Goal: Task Accomplishment & Management: Complete application form

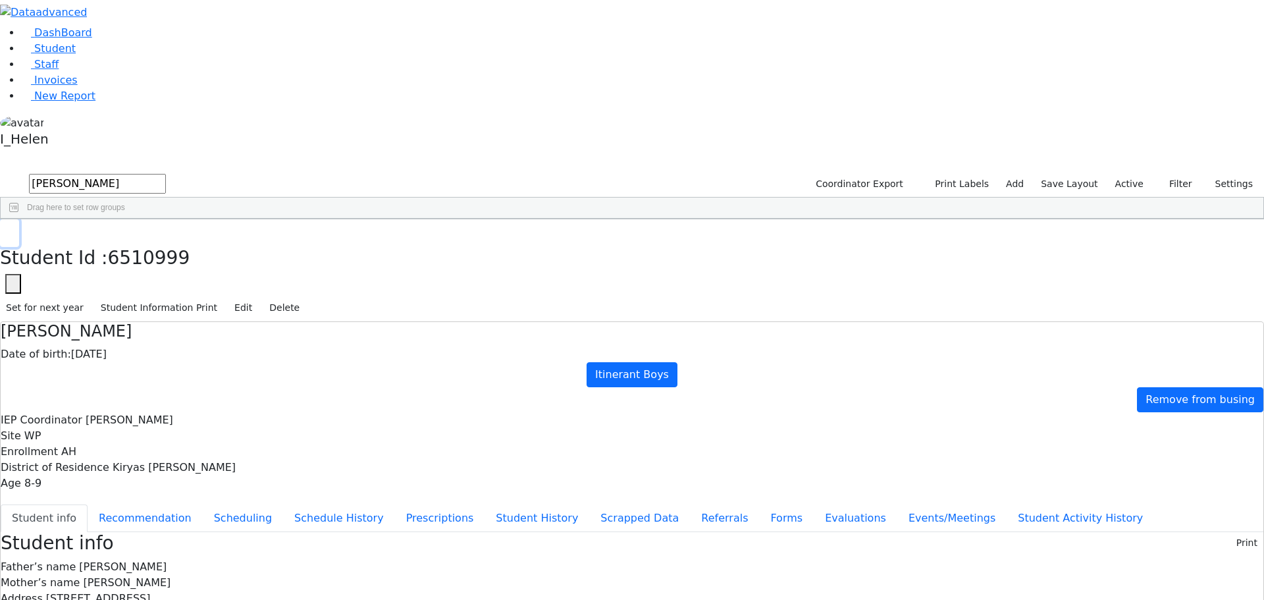
click at [13, 229] on icon "button" at bounding box center [9, 233] width 7 height 8
click at [1167, 174] on button "Filter" at bounding box center [1175, 184] width 46 height 20
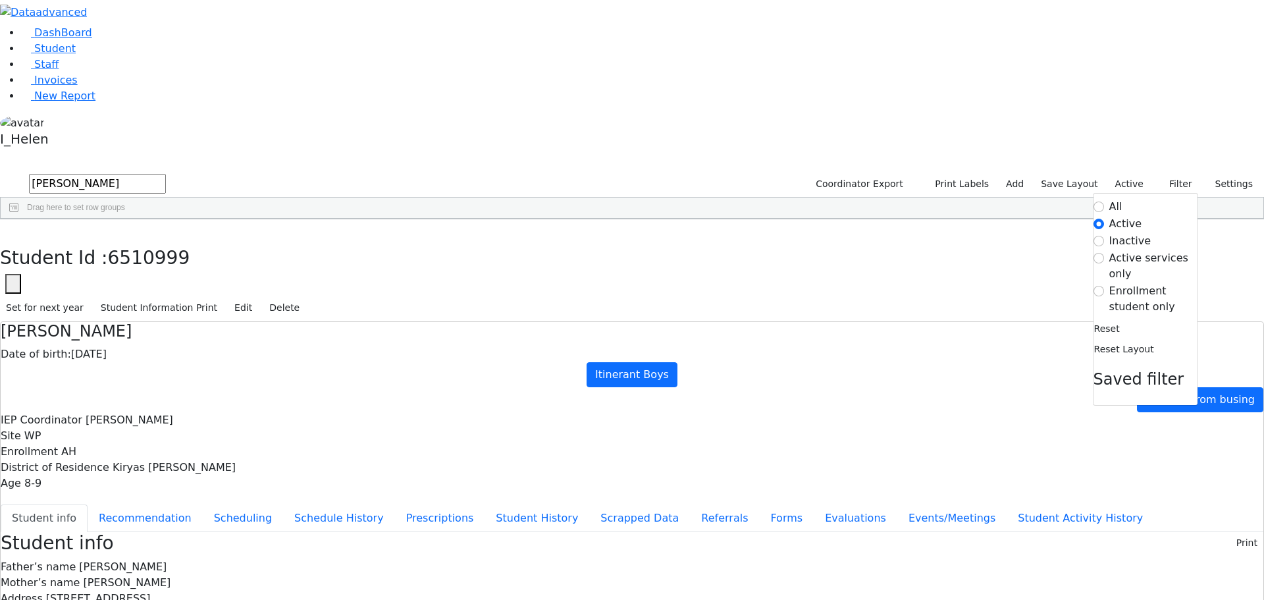
click at [1148, 283] on label "Enrollment student only" at bounding box center [1153, 299] width 88 height 32
click at [1104, 286] on input "Enrollment student only" at bounding box center [1098, 291] width 11 height 11
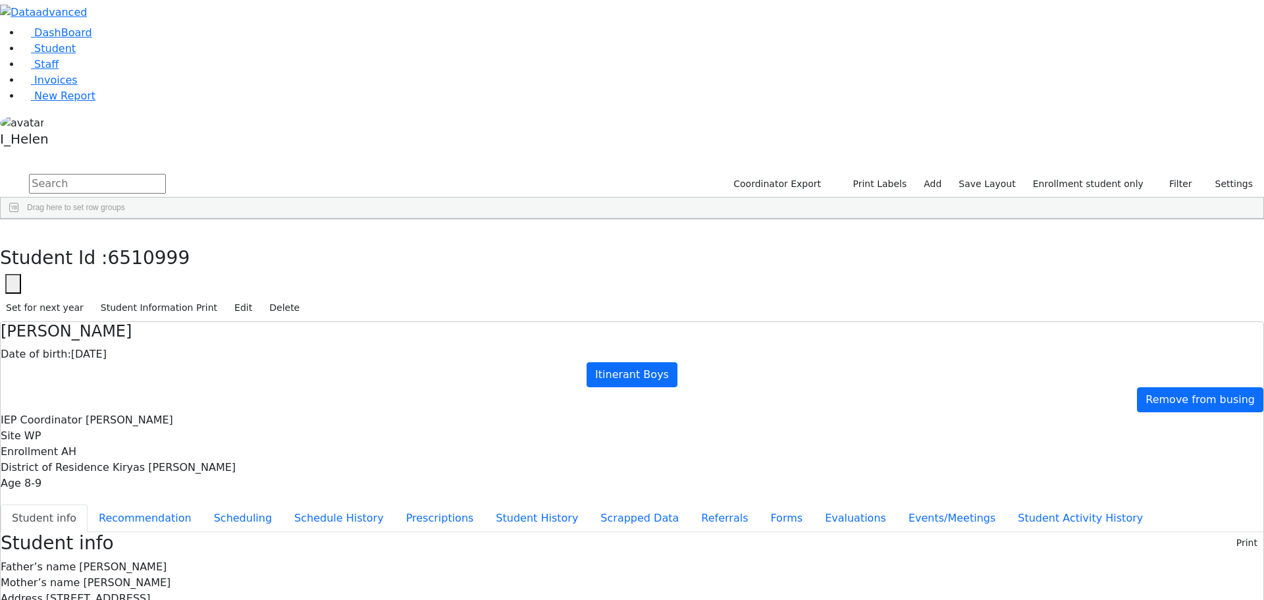
click at [230, 295] on div "Hershy" at bounding box center [191, 304] width 78 height 18
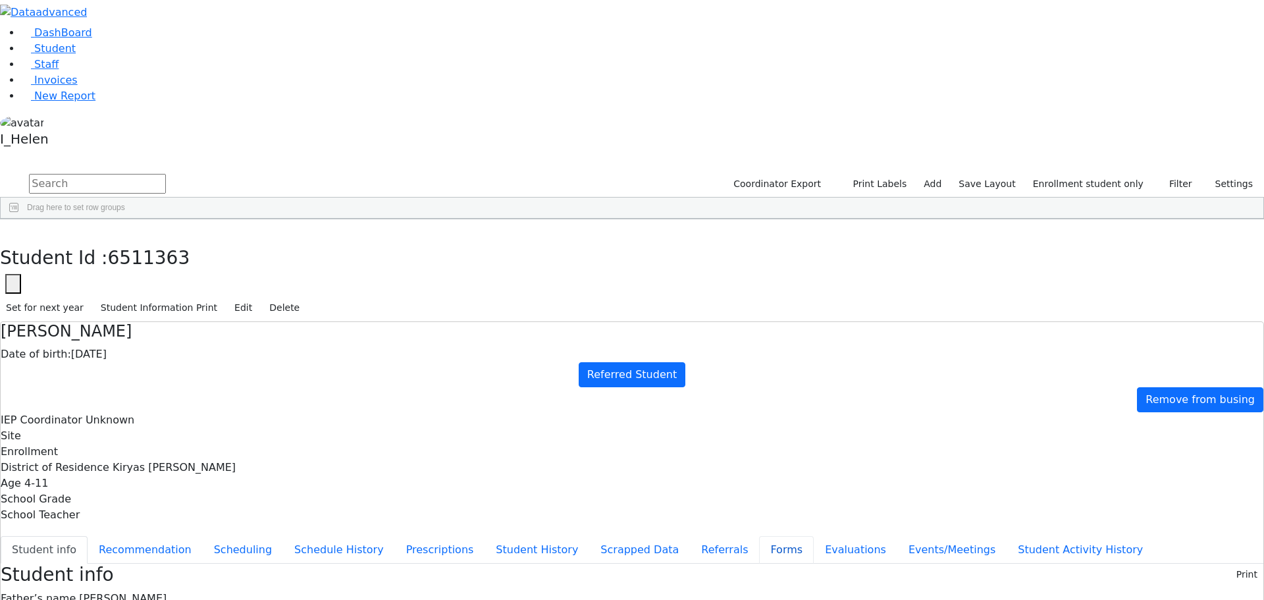
click at [759, 536] on button "Forms" at bounding box center [786, 550] width 55 height 28
type input "[PERSON_NAME]"
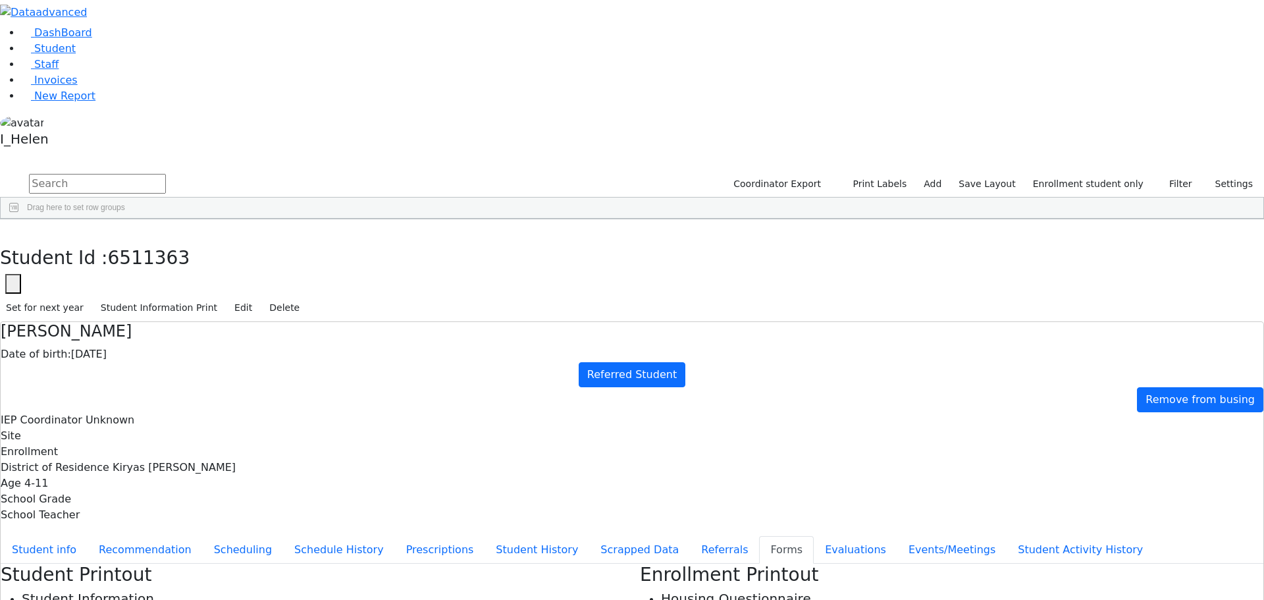
click at [690, 536] on button "Referrals" at bounding box center [724, 550] width 69 height 28
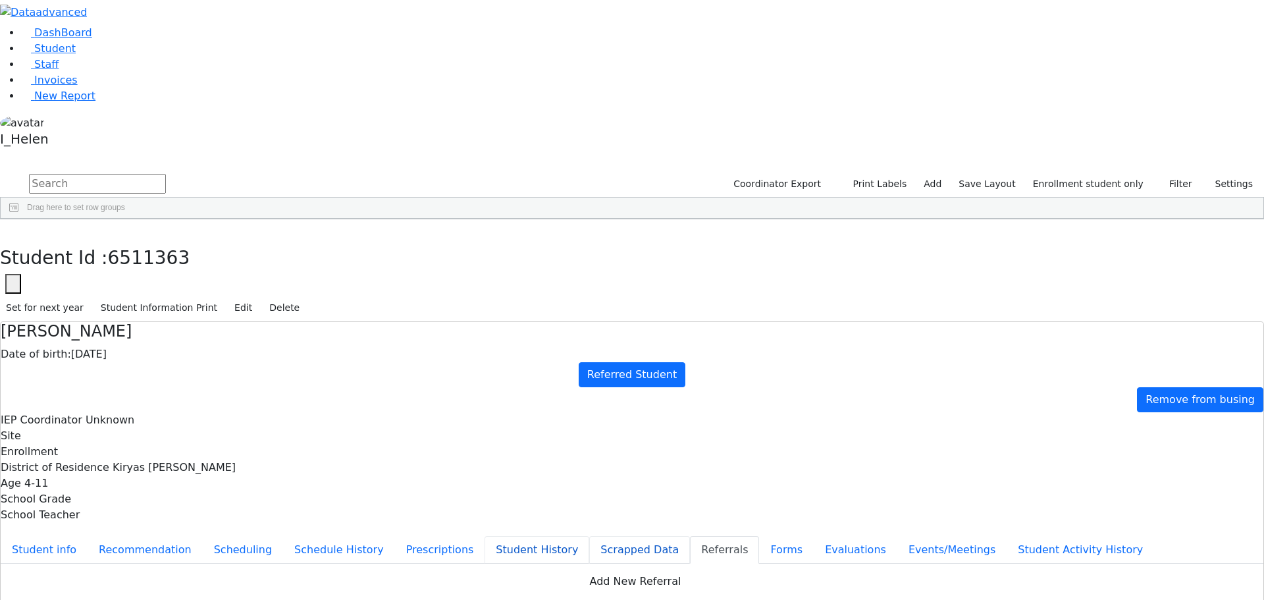
drag, startPoint x: 311, startPoint y: 289, endPoint x: 310, endPoint y: 299, distance: 10.6
drag, startPoint x: 310, startPoint y: 299, endPoint x: 246, endPoint y: 22, distance: 285.0
click at [19, 219] on button "button" at bounding box center [9, 233] width 19 height 28
click at [152, 540] on div "Moskowitz" at bounding box center [113, 549] width 78 height 18
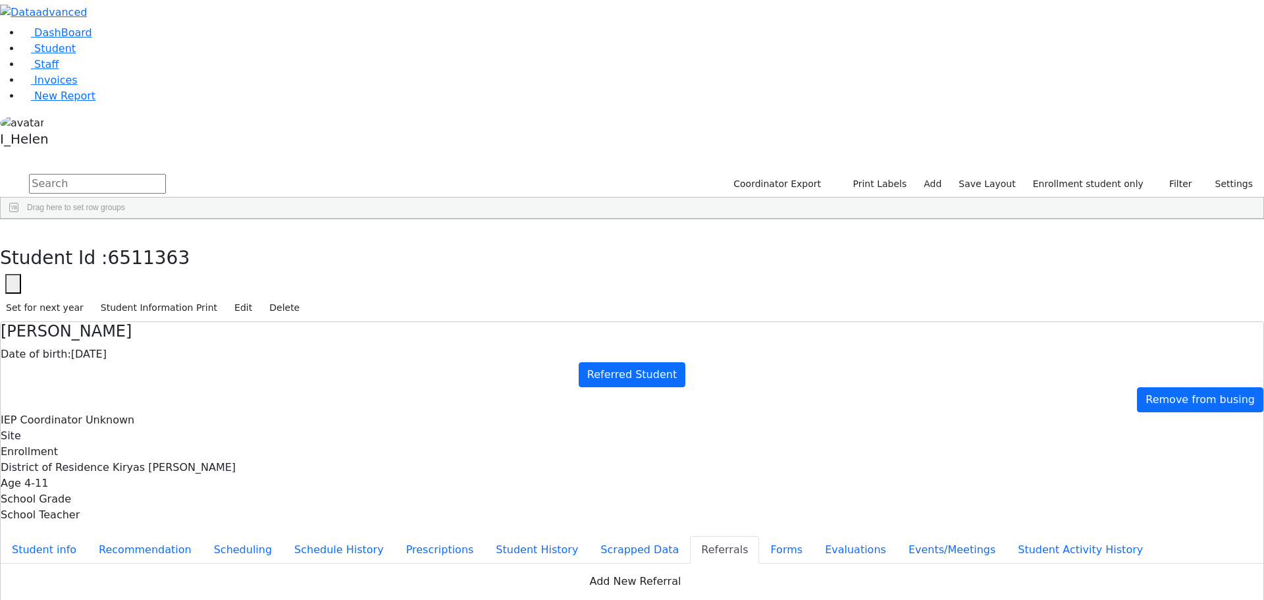
click at [152, 540] on div "Moskowitz" at bounding box center [113, 549] width 78 height 18
click at [759, 536] on button "Forms" at bounding box center [786, 550] width 55 height 28
type input "[PERSON_NAME]"
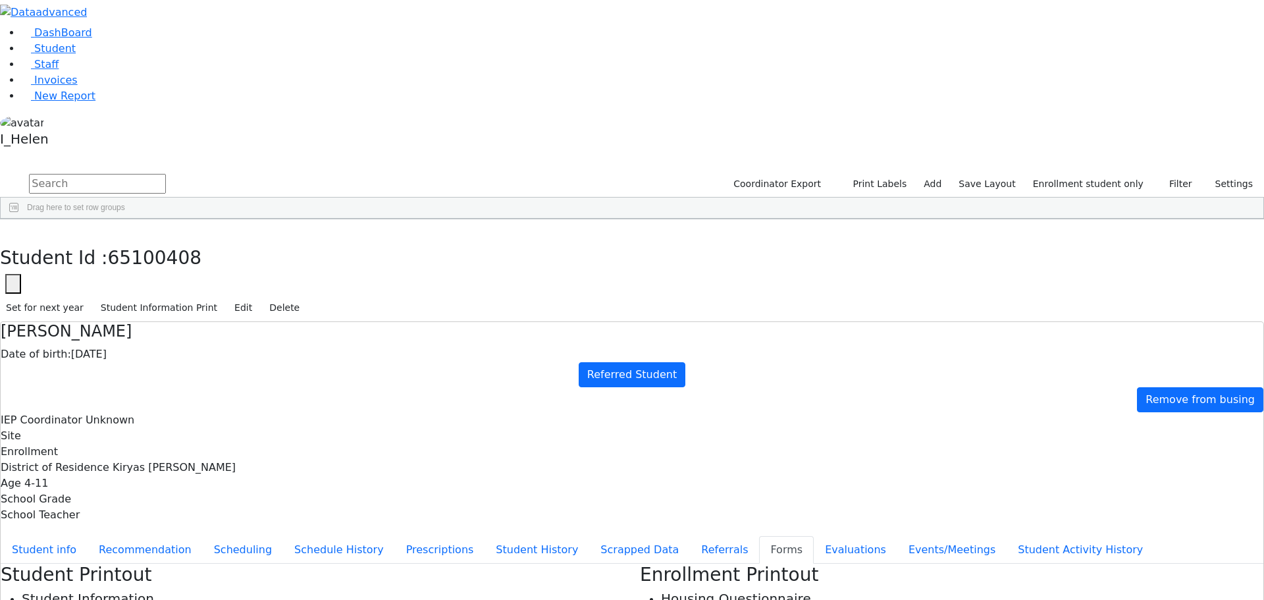
click at [690, 536] on button "Referrals" at bounding box center [724, 550] width 69 height 28
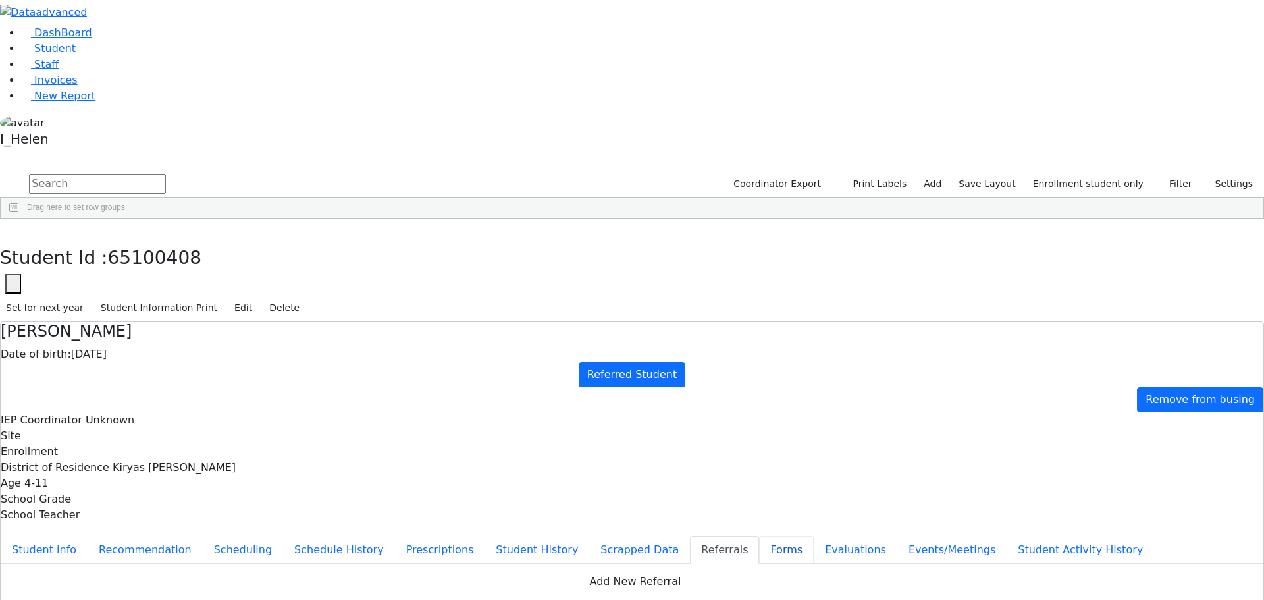
click at [759, 536] on button "Forms" at bounding box center [786, 550] width 55 height 28
type input "[PERSON_NAME]"
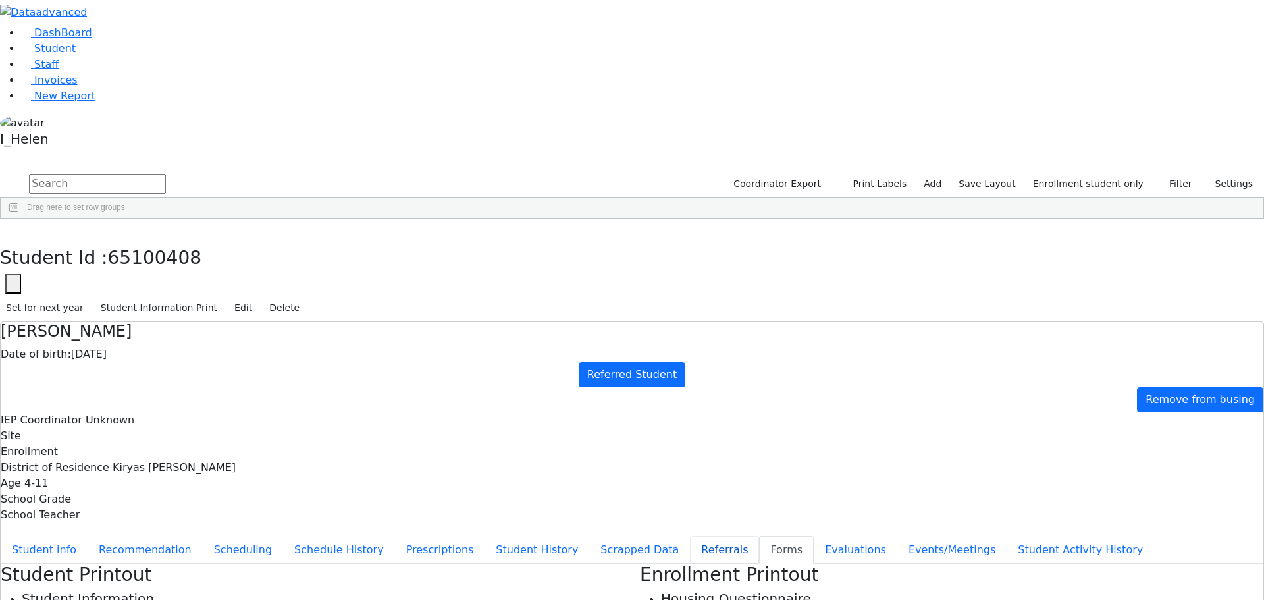
click at [690, 536] on button "Referrals" at bounding box center [724, 550] width 69 height 28
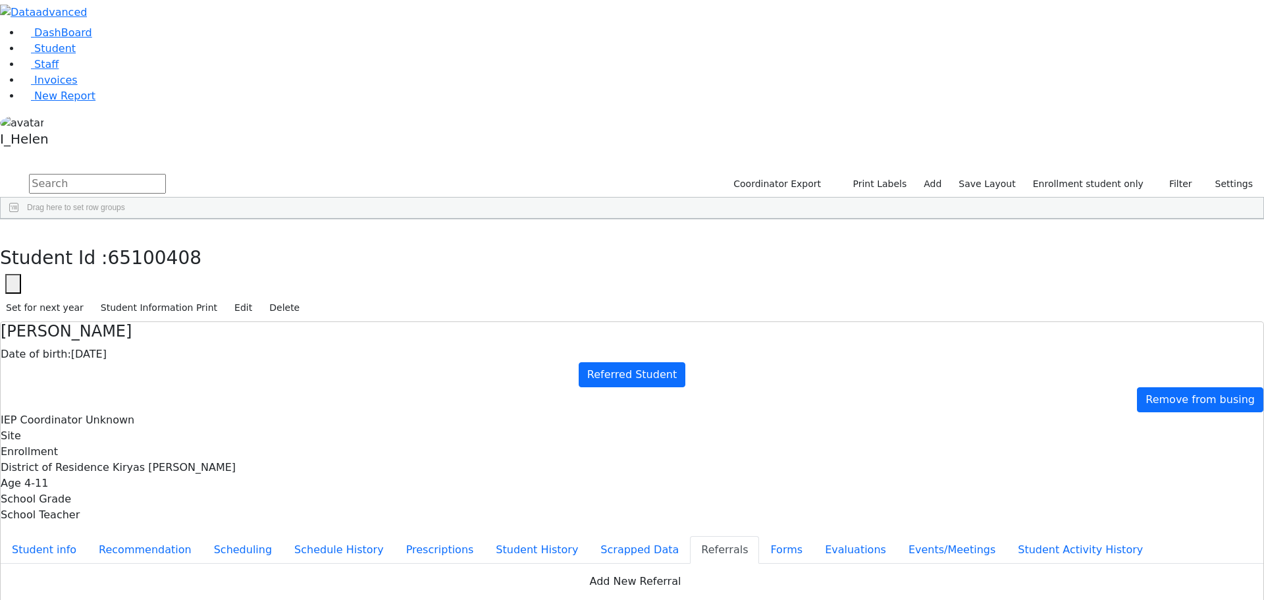
type textarea "Esty has fine motor delays, coordination as well as sensory issues."
drag, startPoint x: 567, startPoint y: 276, endPoint x: 497, endPoint y: 289, distance: 71.6
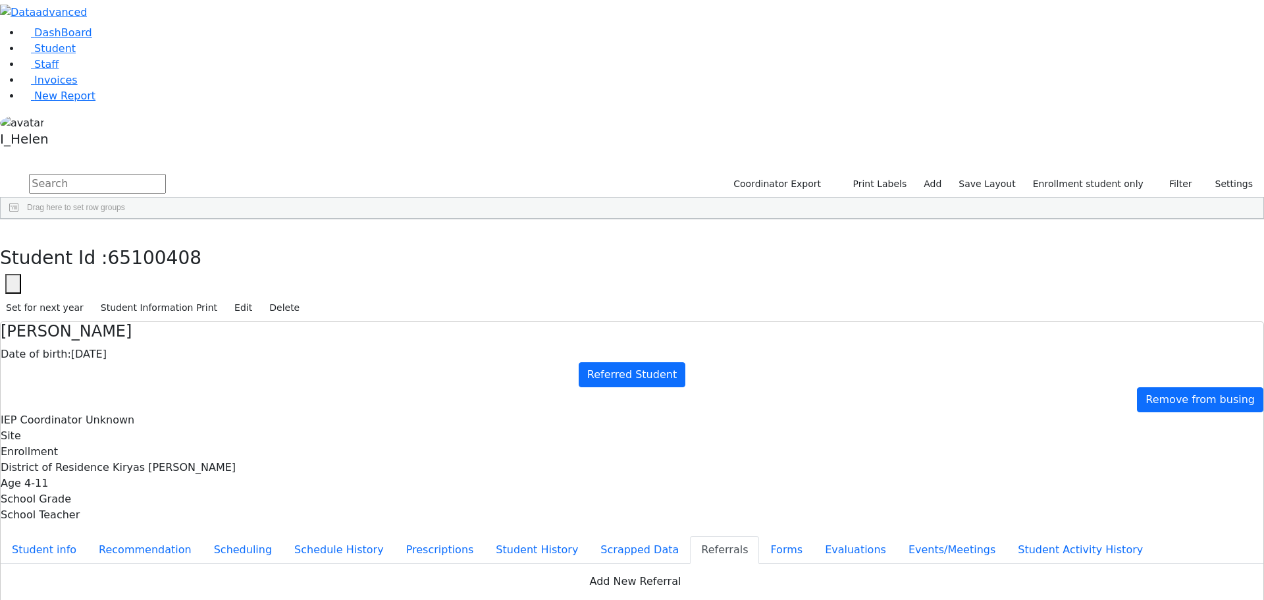
type textarea "Esty is attending a kindergarten."
click at [13, 229] on icon "button" at bounding box center [9, 233] width 7 height 8
click at [947, 174] on link "Add" at bounding box center [932, 184] width 30 height 20
select select "18"
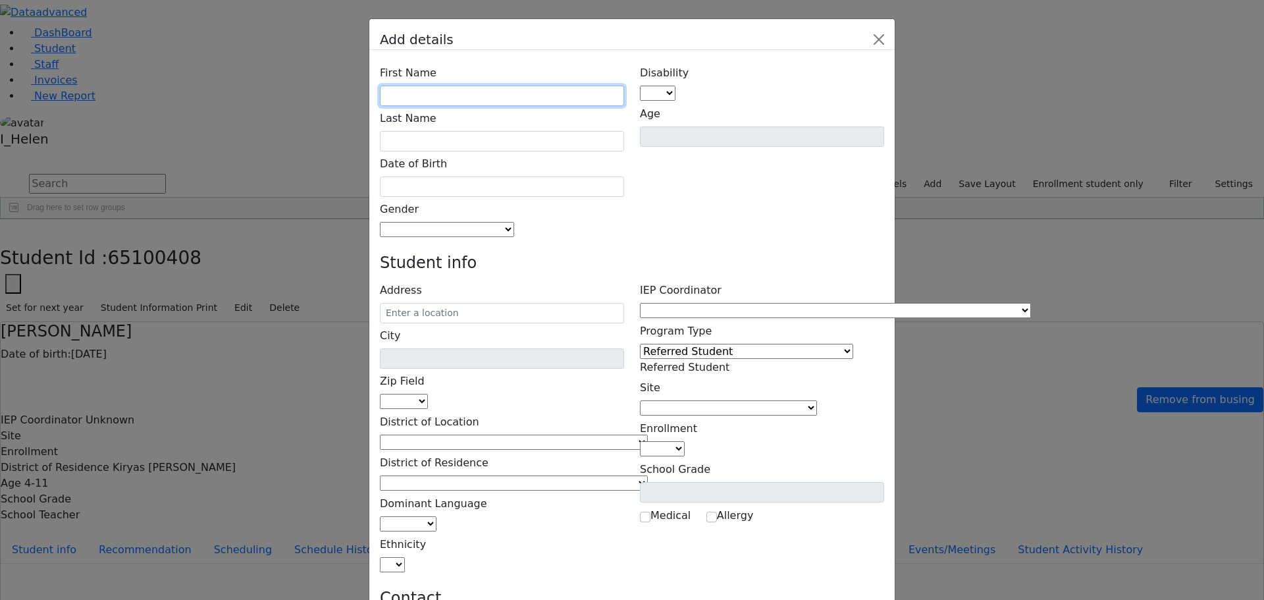
click at [509, 86] on input "text" at bounding box center [502, 96] width 244 height 20
type input "[PERSON_NAME]"
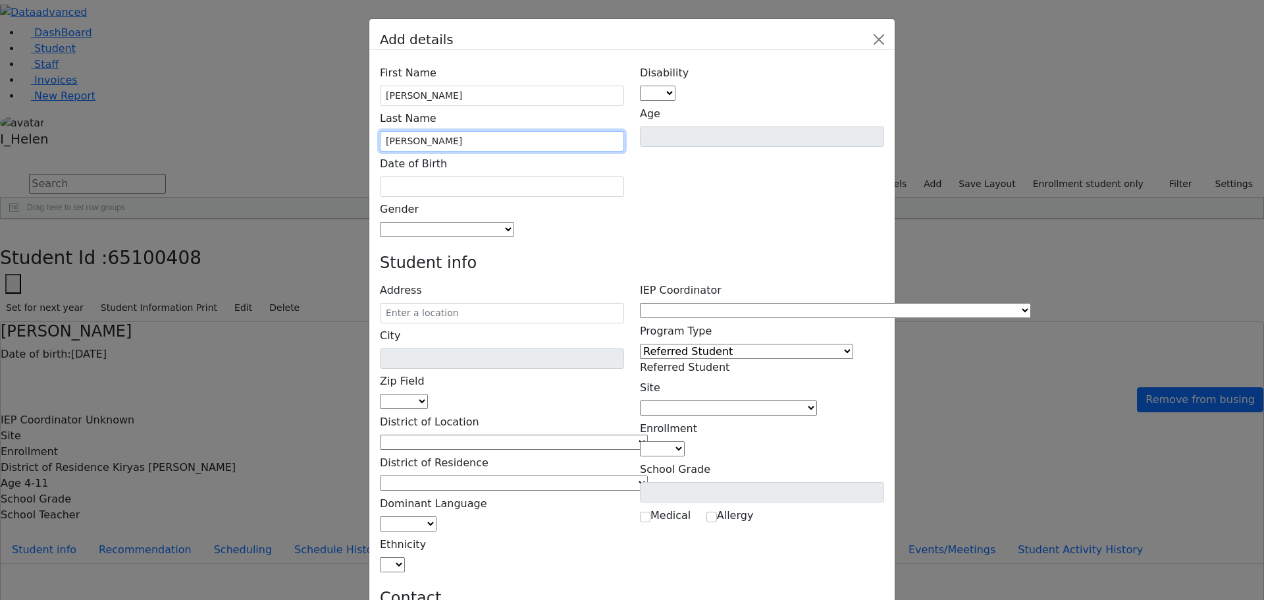
type input "[PERSON_NAME]"
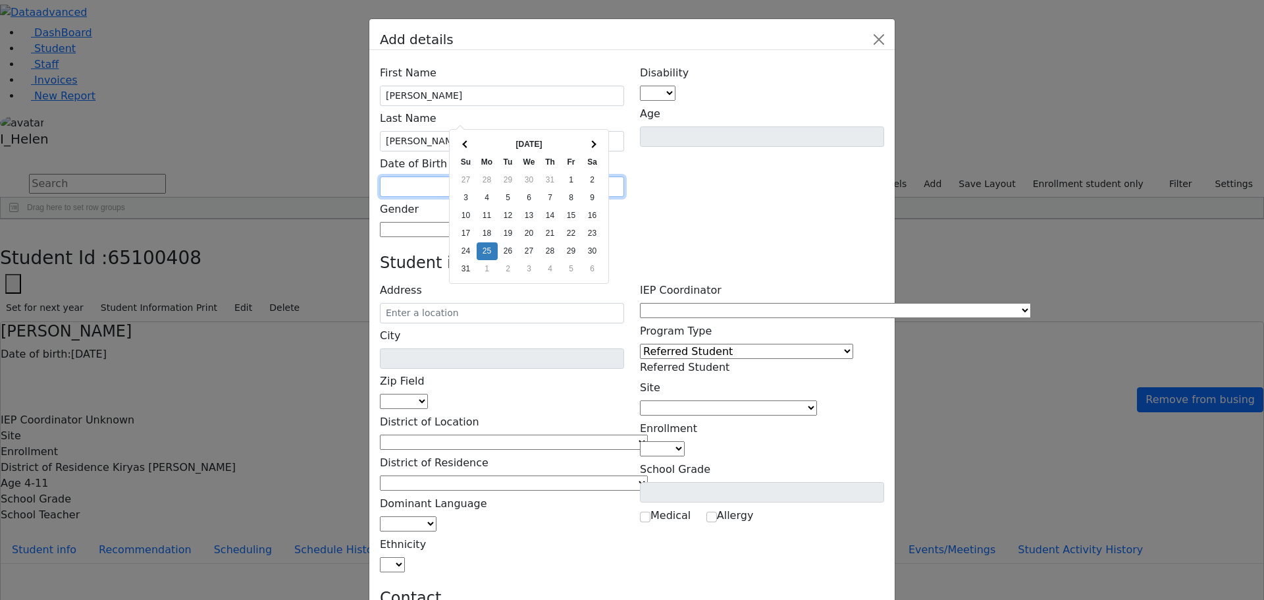
click at [474, 176] on input "text" at bounding box center [502, 186] width 244 height 20
type input "[DATE]"
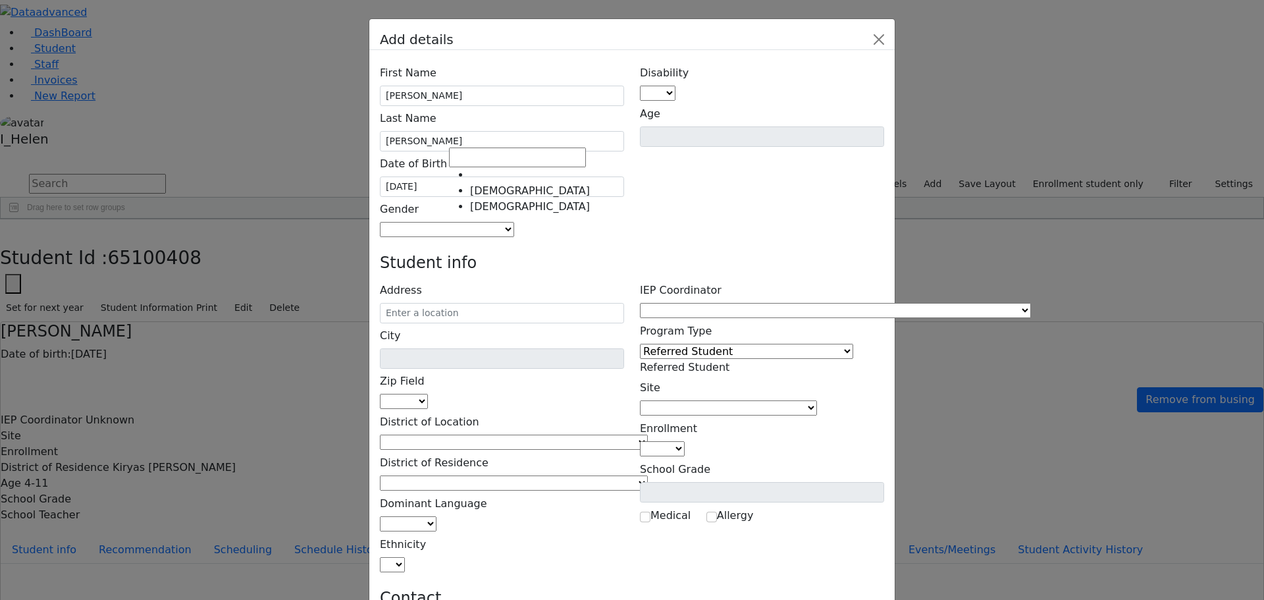
click at [514, 223] on span at bounding box center [514, 229] width 0 height 13
select select "[DEMOGRAPHIC_DATA]"
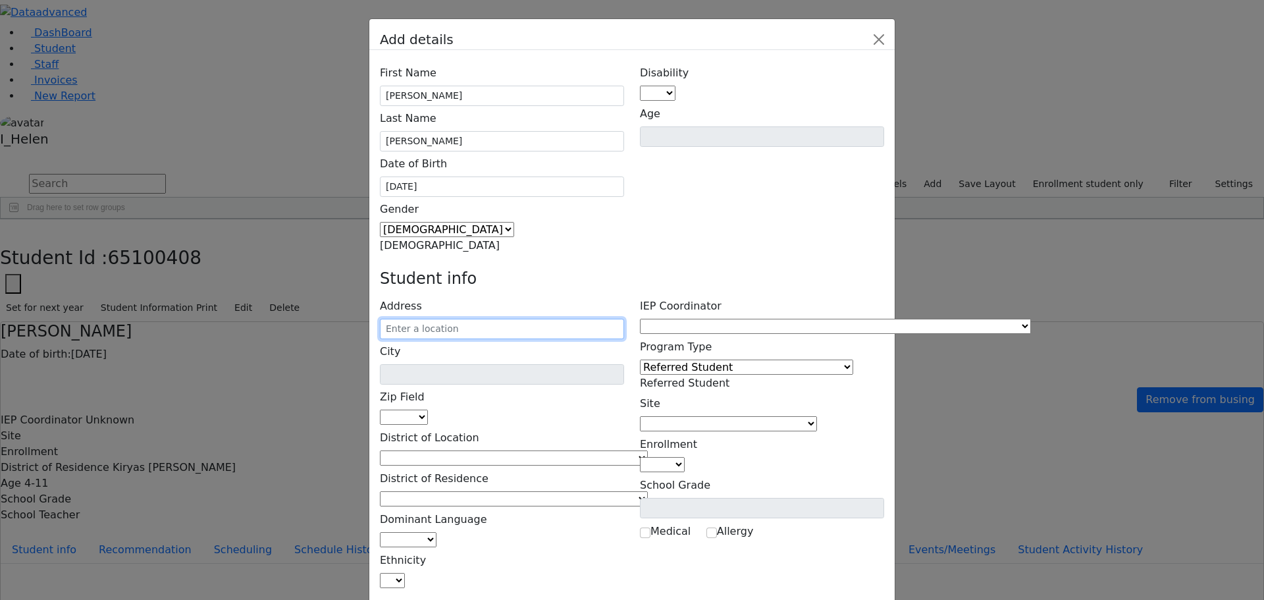
click at [504, 319] on input "text" at bounding box center [502, 329] width 244 height 20
type input "[STREET_ADDRESS]"
type input "Monroe"
select select "10950"
click at [549, 319] on input "[STREET_ADDRESS]" at bounding box center [502, 329] width 244 height 20
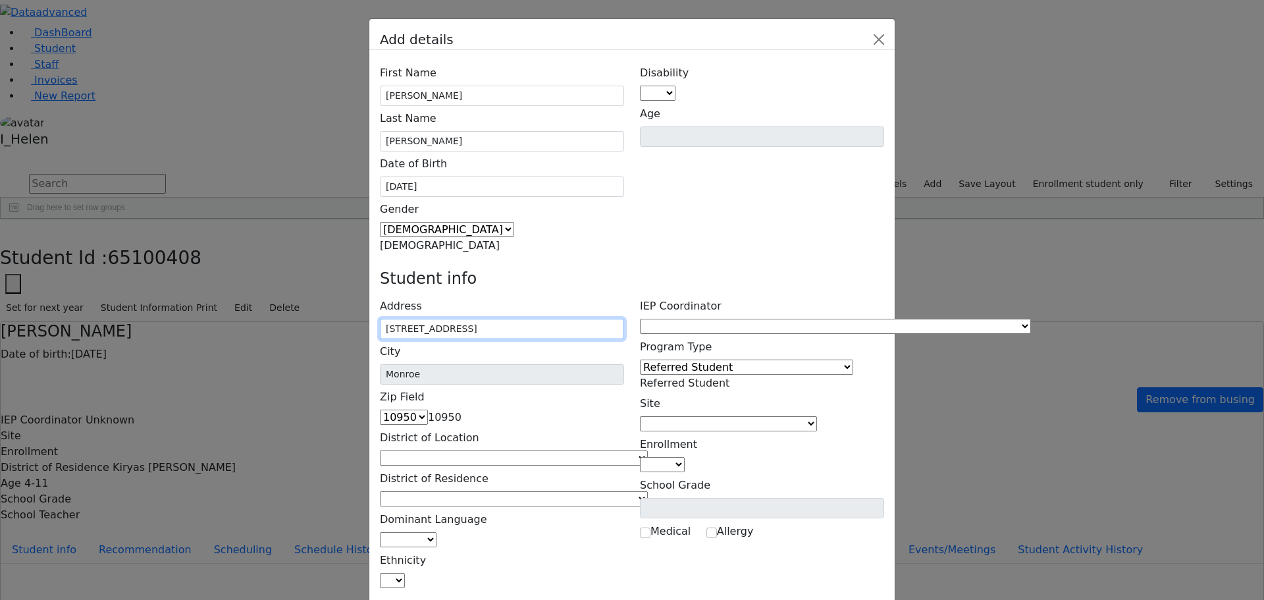
type input "[STREET_ADDRESS]"
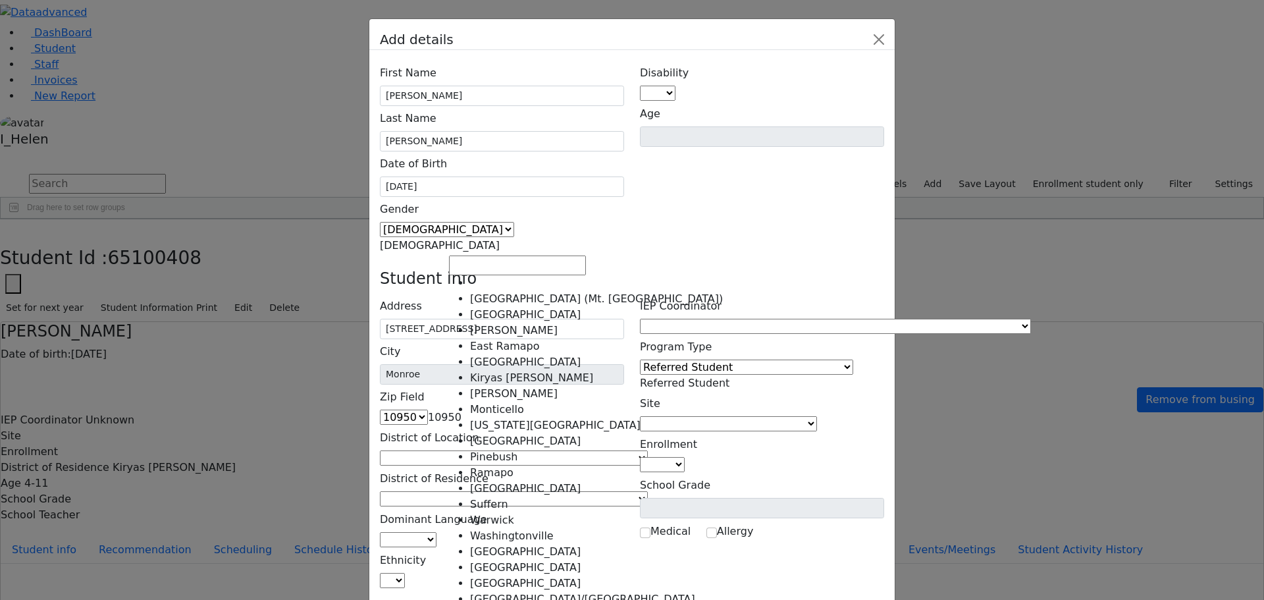
click at [648, 451] on span at bounding box center [648, 457] width 0 height 13
select select "6"
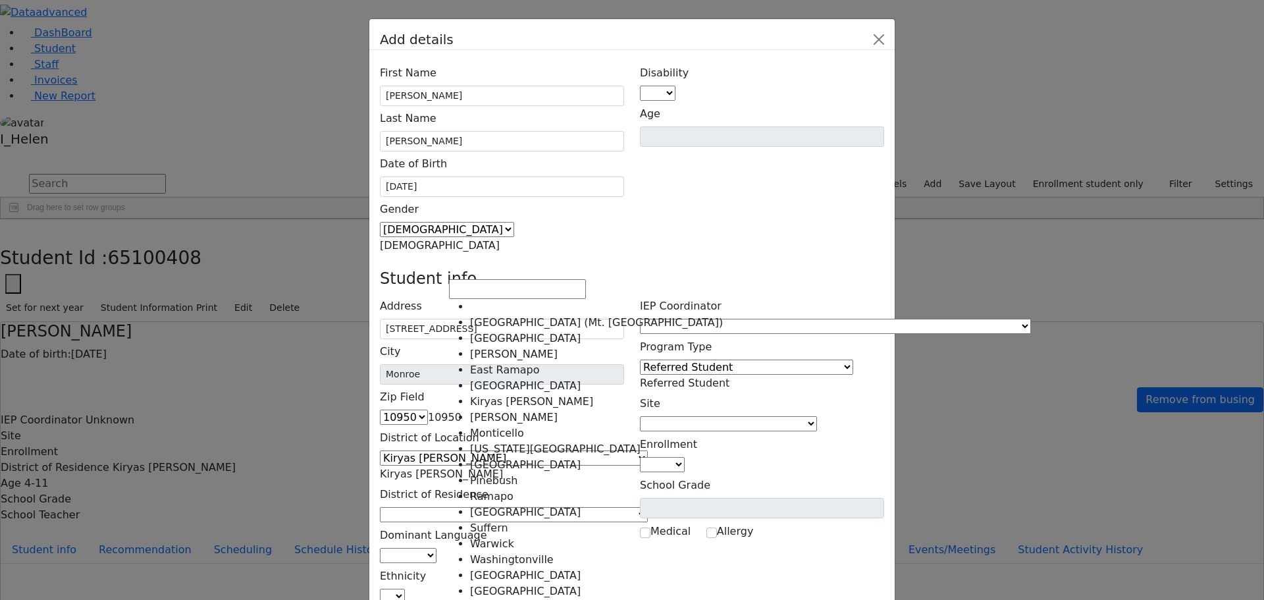
click at [648, 508] on span at bounding box center [648, 514] width 0 height 13
select select "6"
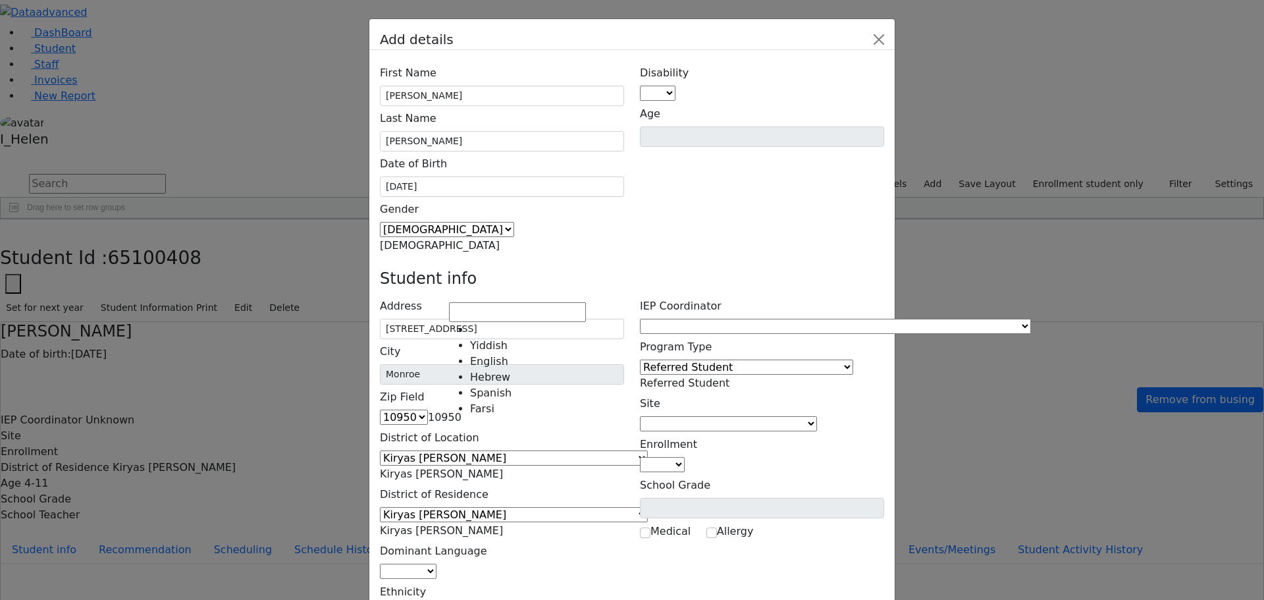
click at [436, 565] on span at bounding box center [436, 571] width 0 height 13
select select "1"
click at [405, 599] on span at bounding box center [405, 611] width 0 height 13
select select "5"
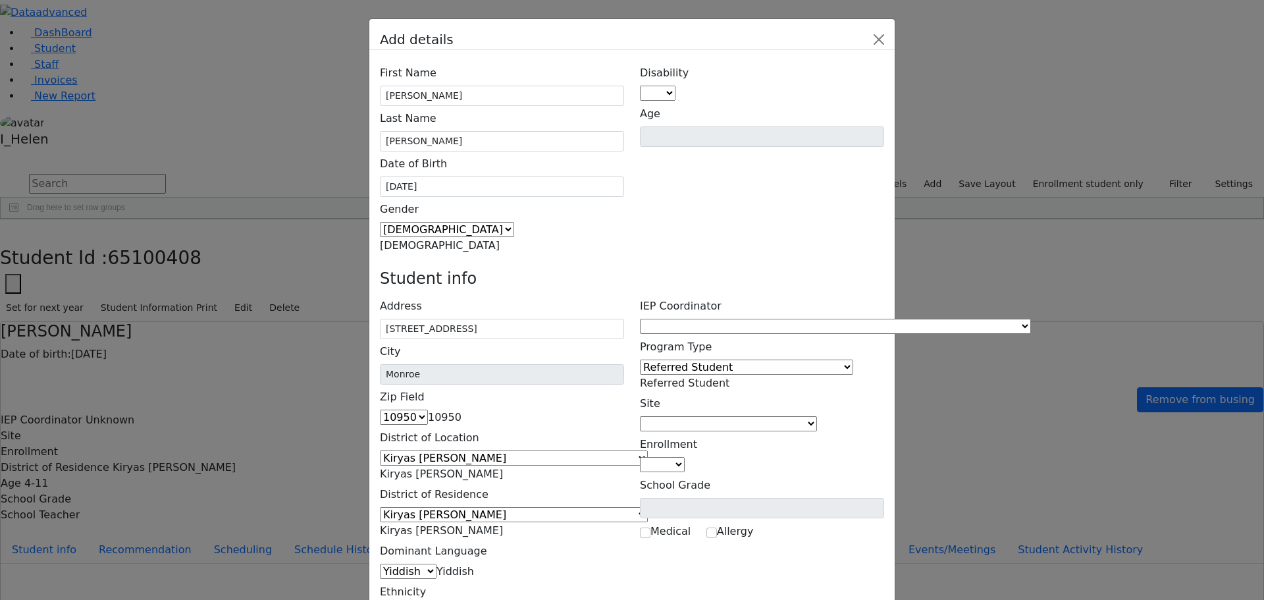
type input "[PERSON_NAME]"
type input "[STREET_ADDRESS]"
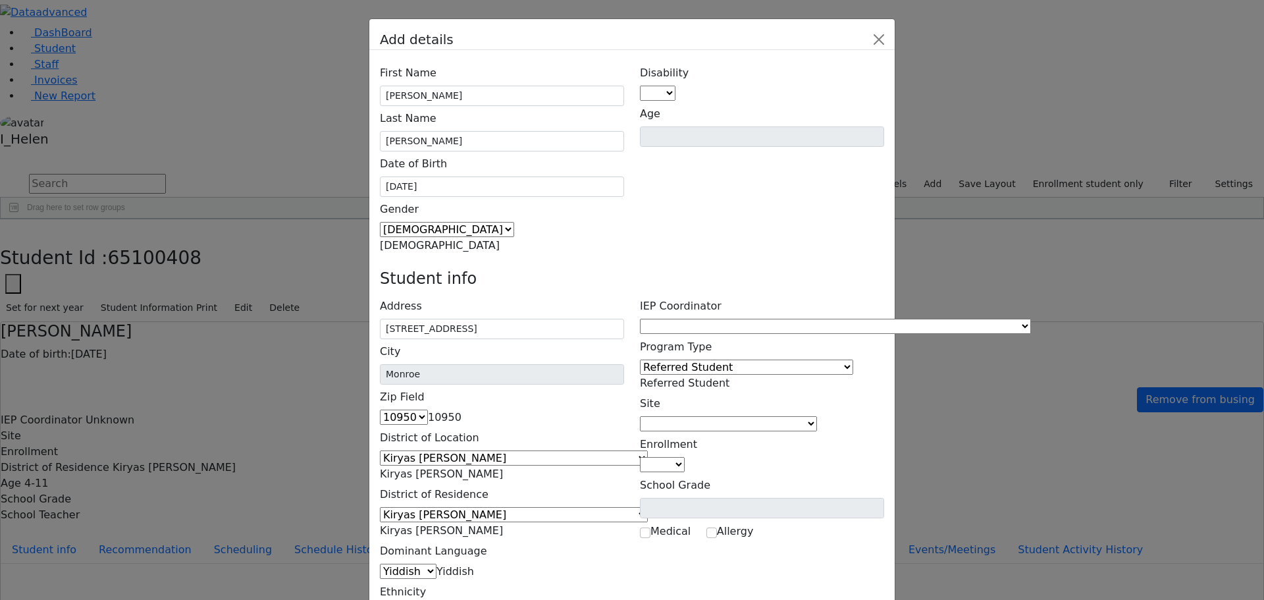
type input "[PHONE_NUMBER]"
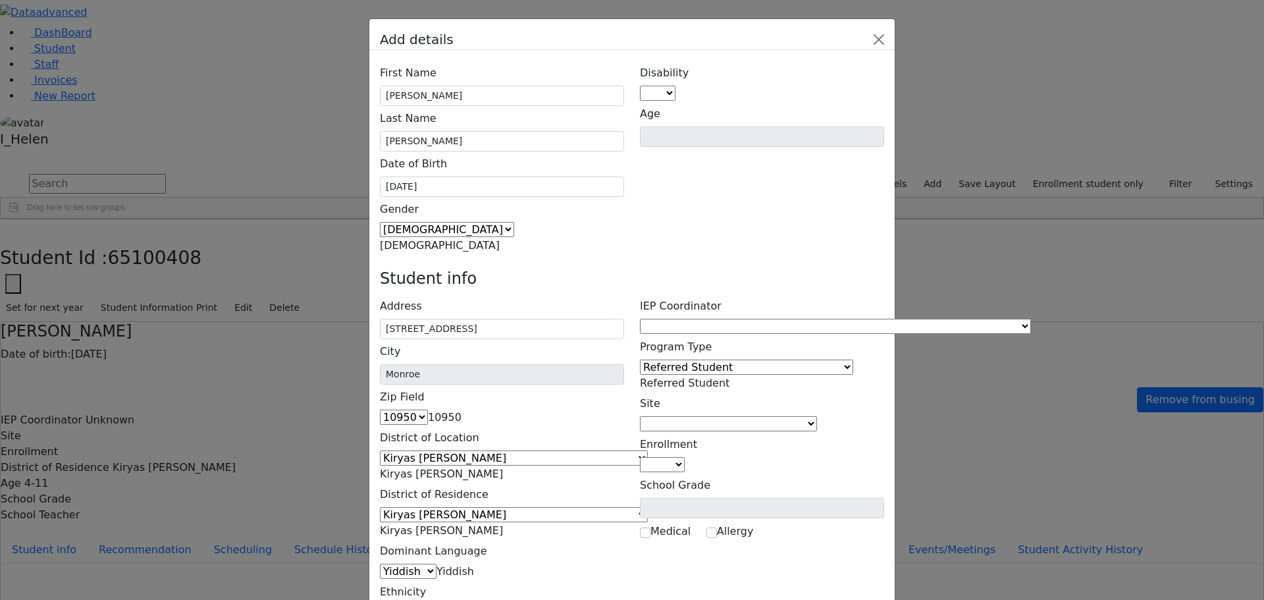
type input "[PERSON_NAME]"
type input "[STREET_ADDRESS]"
type input "[PHONE_NUMBER]"
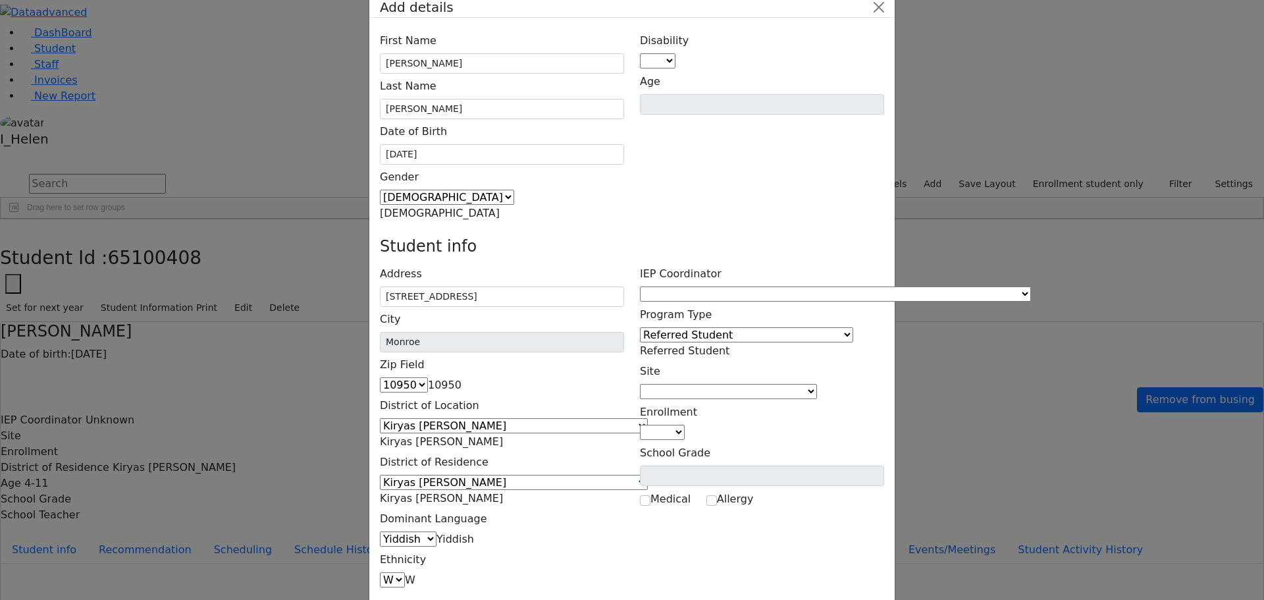
scroll to position [48, 0]
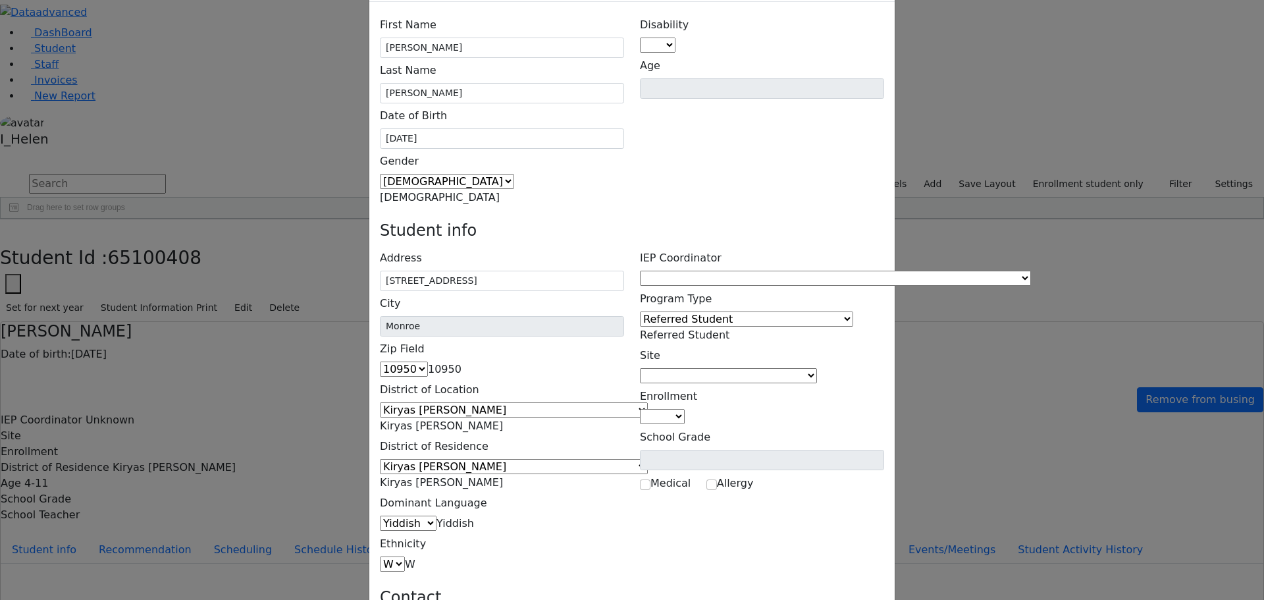
drag, startPoint x: 894, startPoint y: 557, endPoint x: 878, endPoint y: 550, distance: 18.0
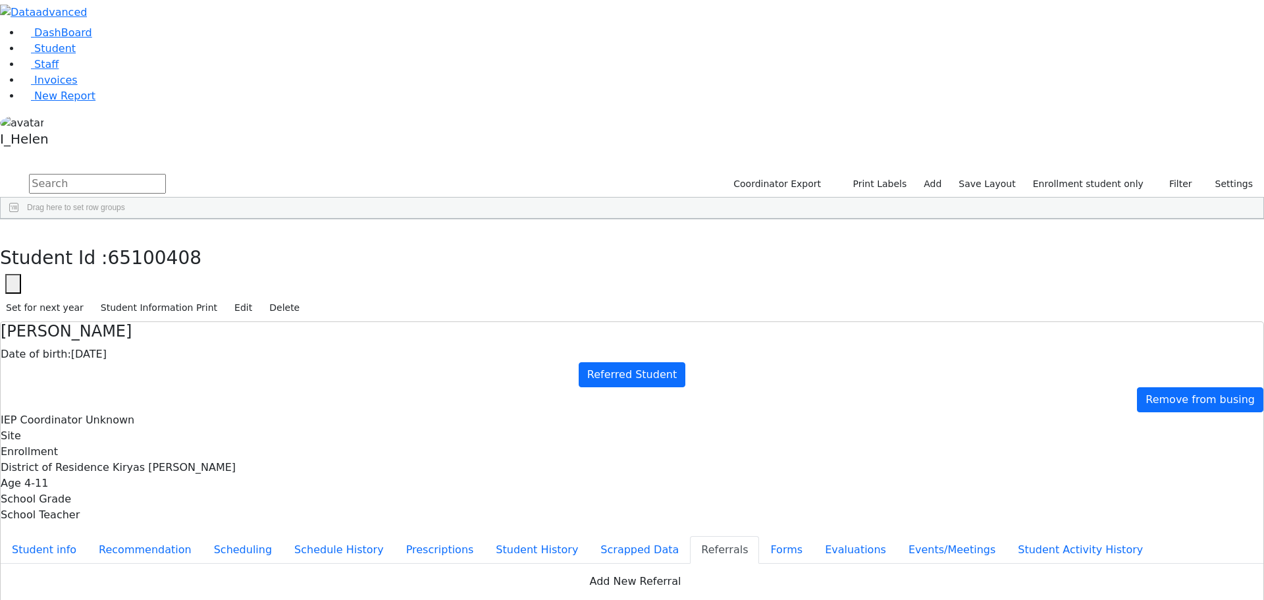
scroll to position [139, 0]
click at [156, 599] on div "[PERSON_NAME]" at bounding box center [117, 608] width 77 height 18
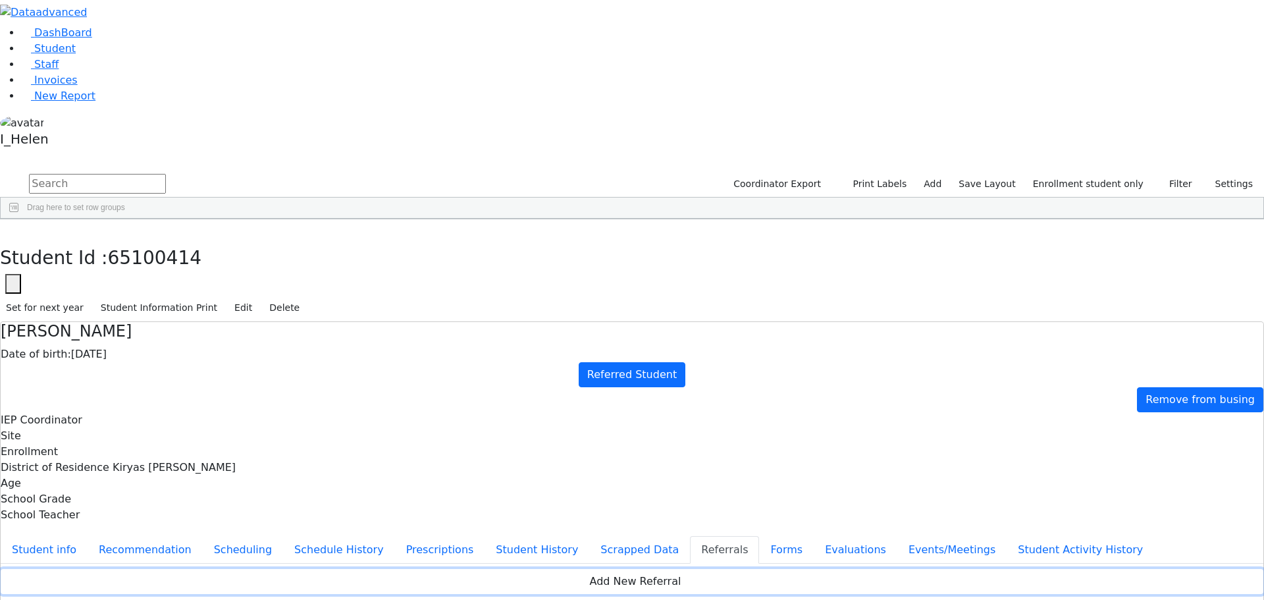
click at [639, 569] on button "Add New Referral" at bounding box center [632, 581] width 1262 height 25
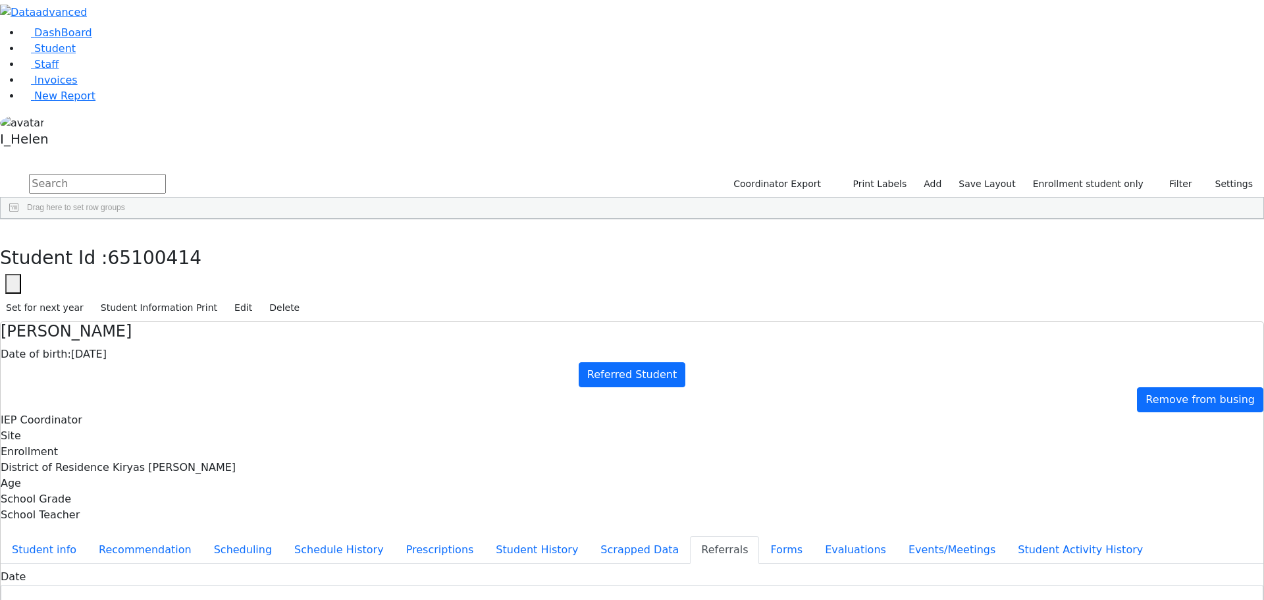
click at [452, 569] on div "Date" at bounding box center [632, 587] width 1262 height 36
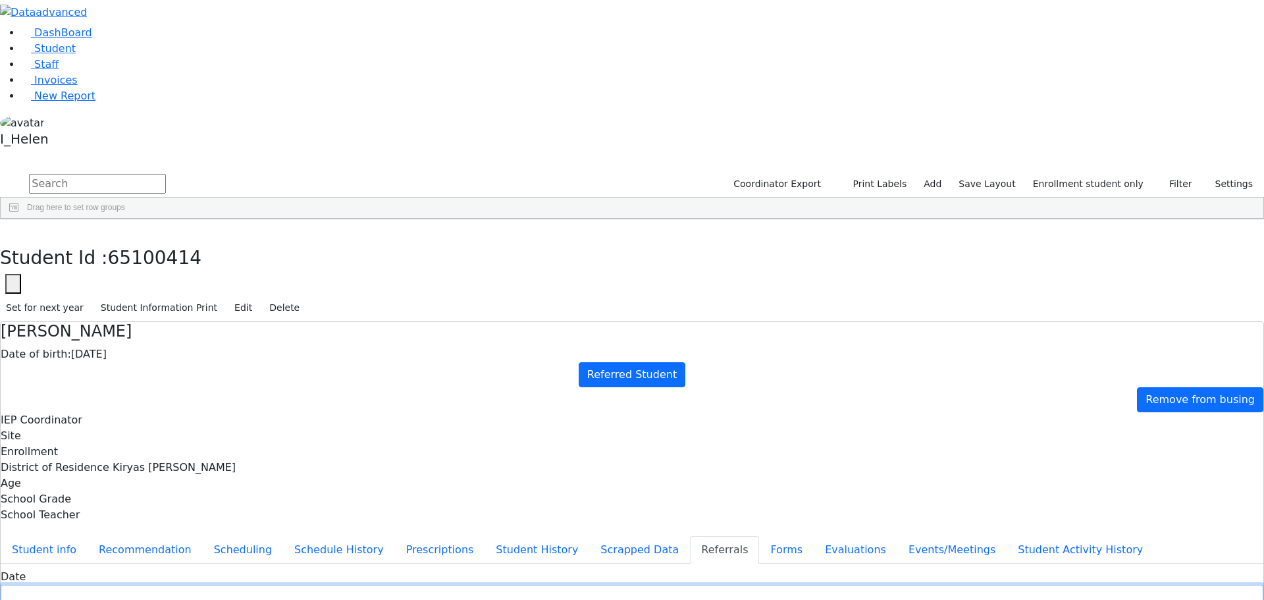
click at [463, 584] on input "text" at bounding box center [632, 594] width 1262 height 20
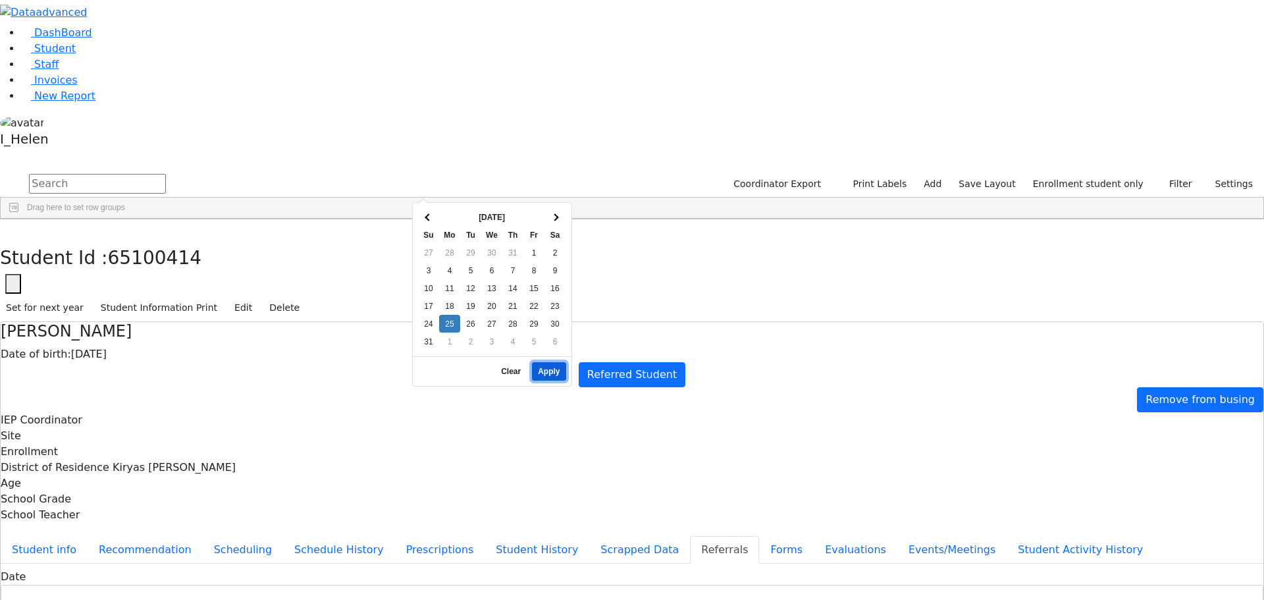
click at [543, 367] on button "Apply" at bounding box center [549, 371] width 34 height 18
type input "[DATE]"
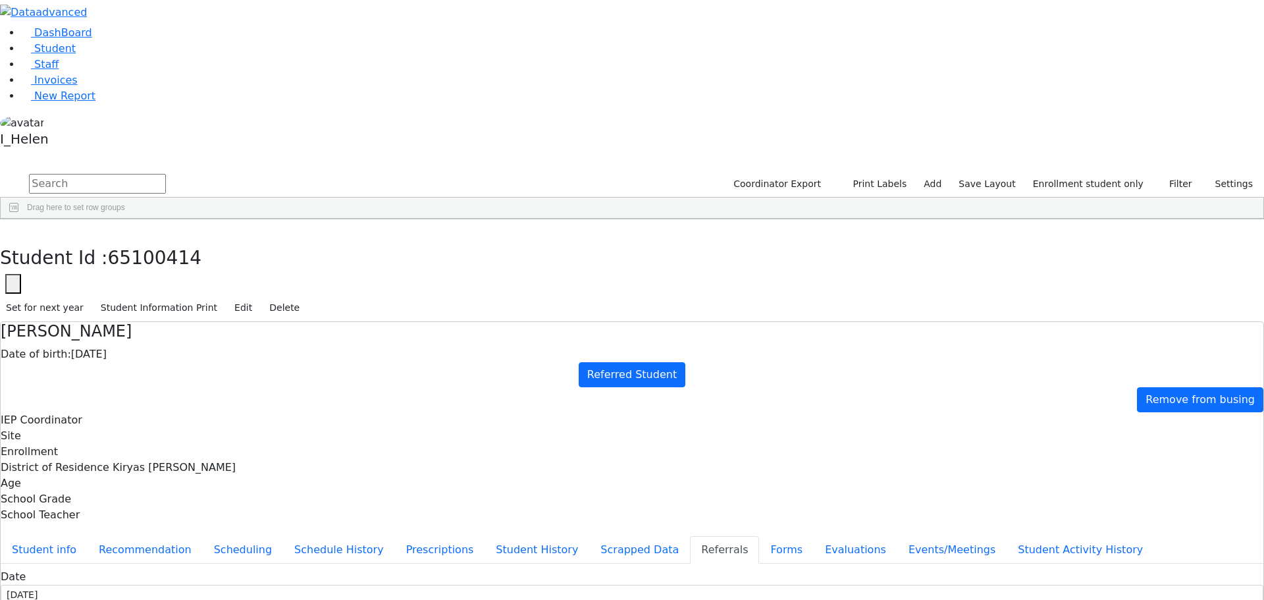
type input "[PERSON_NAME]"
select select "Mother"
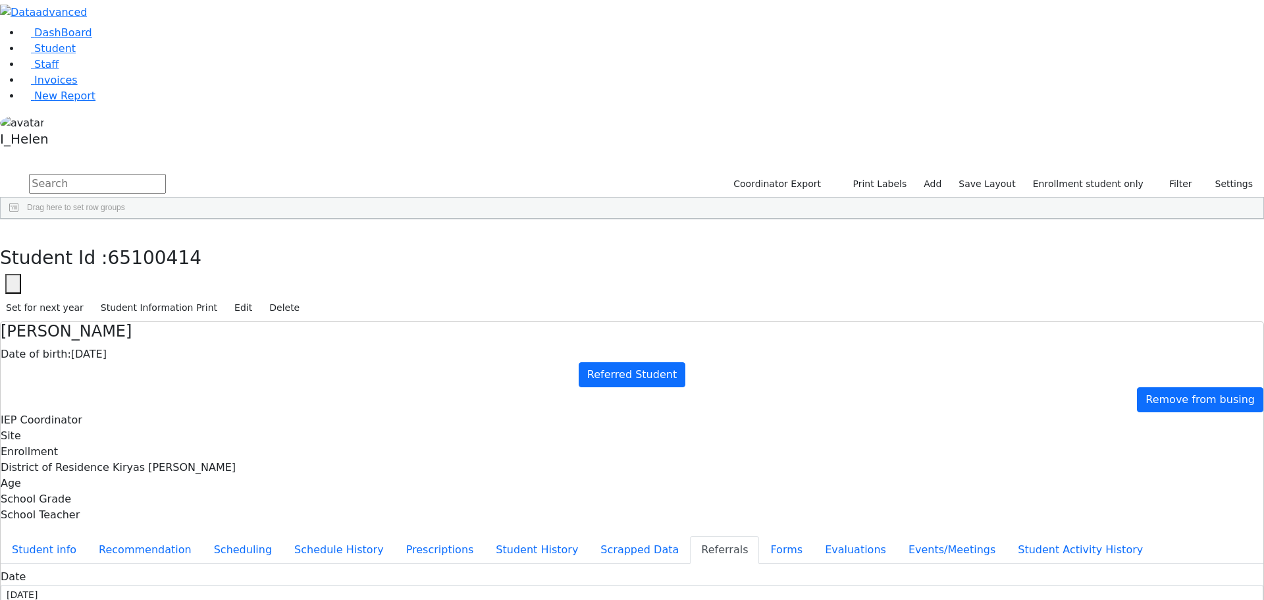
type textarea "[PERSON_NAME] ([PERSON_NAME]) attends Nursery UTA, [PERSON_NAME]."
type textarea "[PERSON_NAME] has a very unclear speech and a hard time expressing himself."
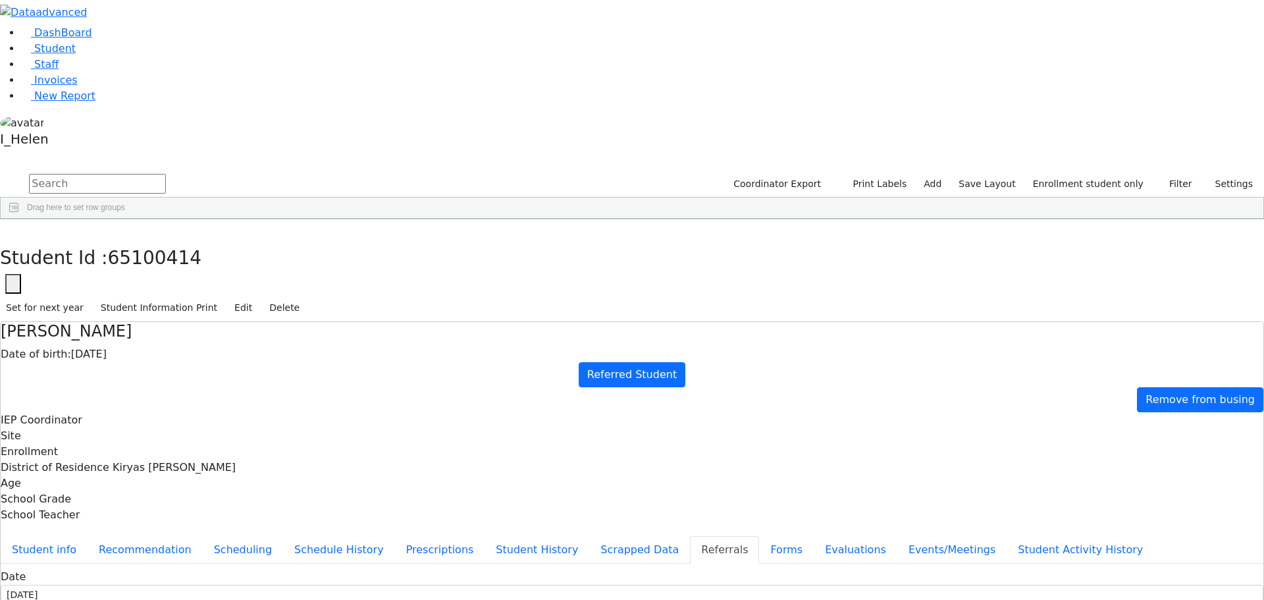
checkbox input "true"
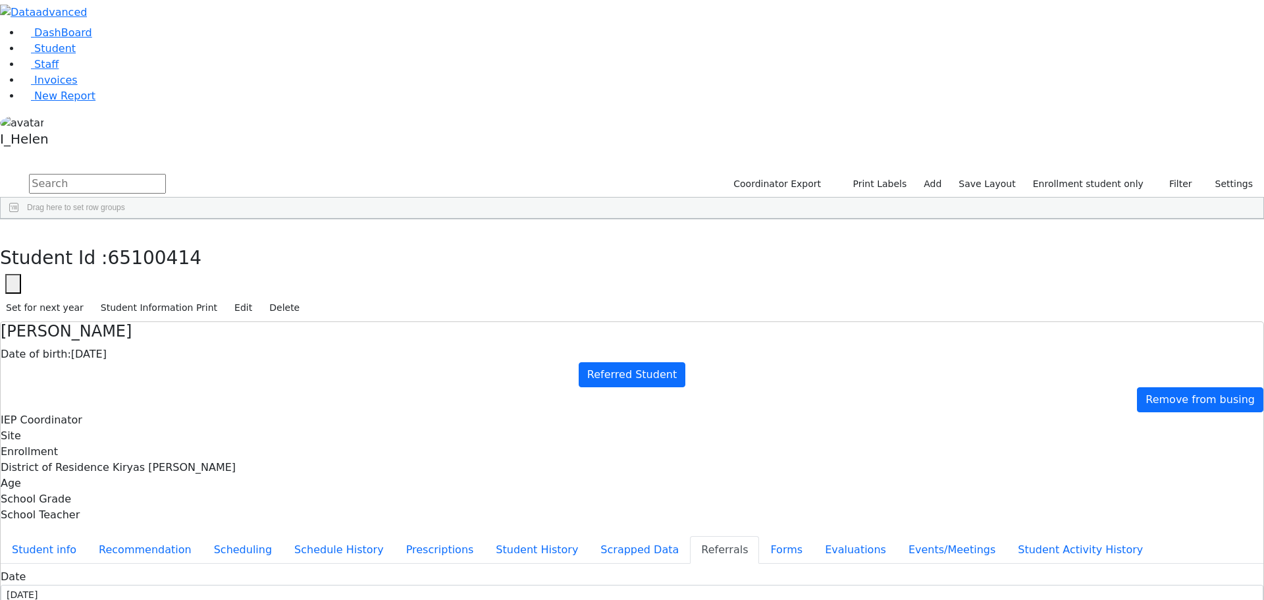
checkbox input "true"
click at [88, 536] on button "Student info" at bounding box center [44, 550] width 87 height 28
click at [258, 297] on button "Edit" at bounding box center [243, 307] width 30 height 20
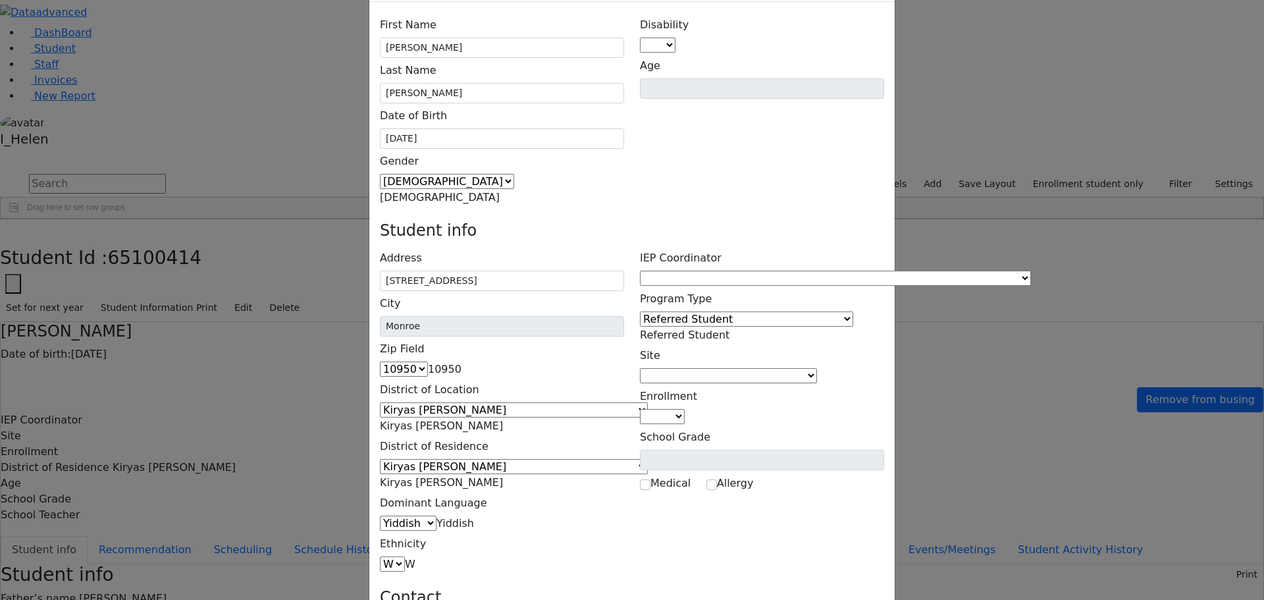
scroll to position [85, 0]
type input "[EMAIL_ADDRESS][DOMAIN_NAME]"
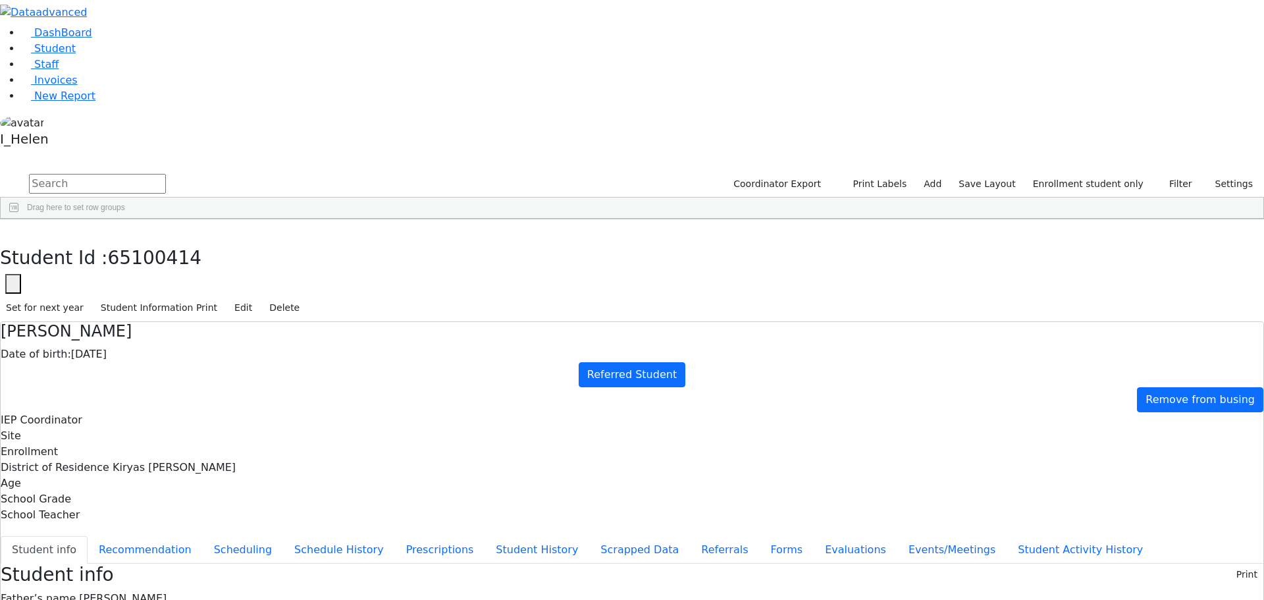
scroll to position [0, 0]
